Goal: Navigation & Orientation: Understand site structure

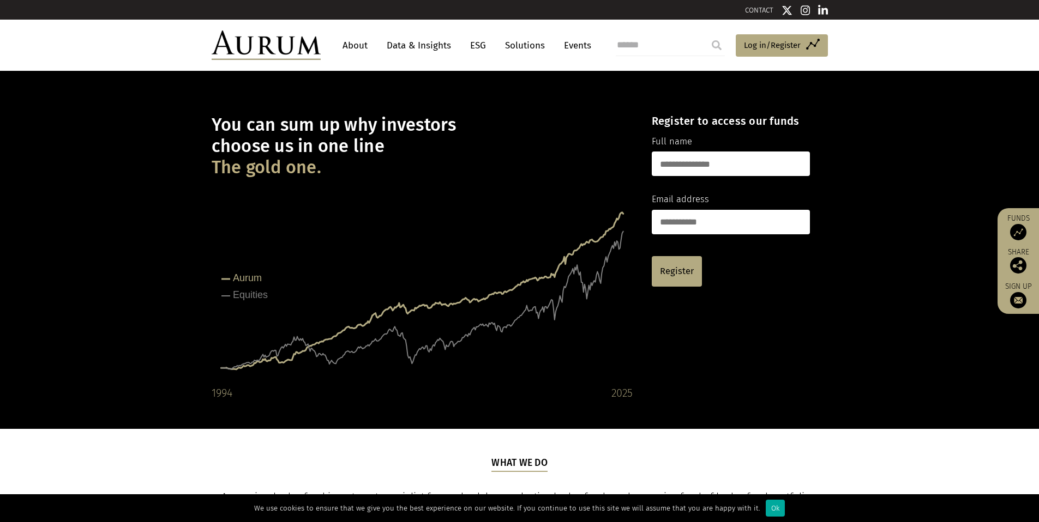
click at [342, 48] on link "About" at bounding box center [355, 45] width 36 height 20
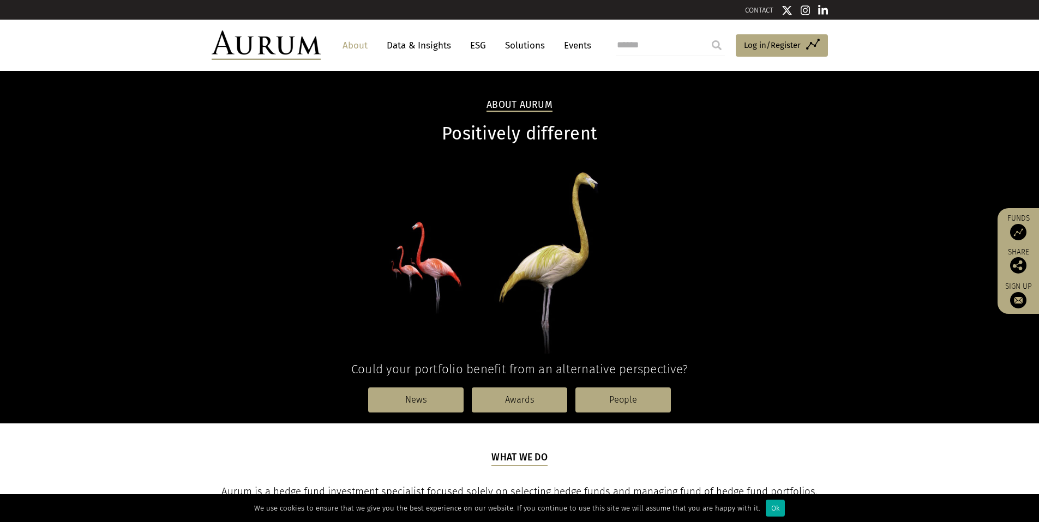
click at [398, 40] on link "Data & Insights" at bounding box center [418, 45] width 75 height 20
